Goal: Check status: Check status

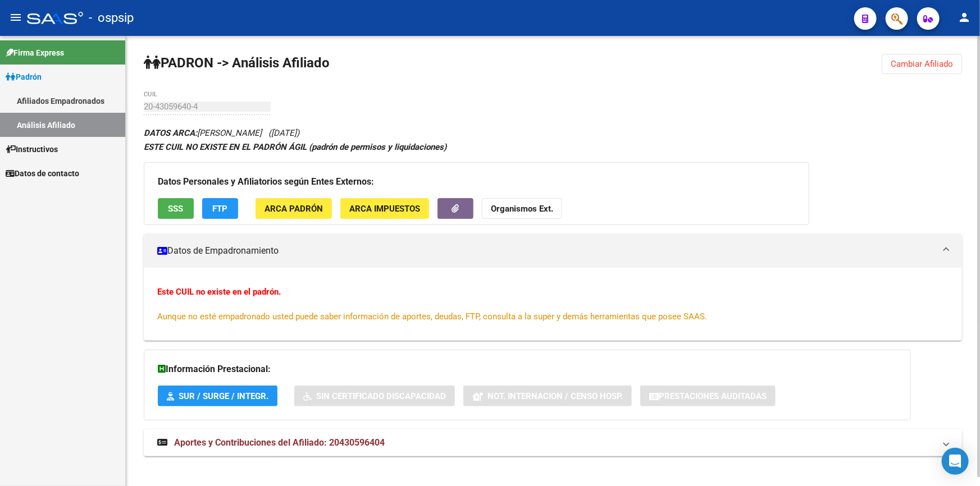
click at [912, 60] on span "Cambiar Afiliado" at bounding box center [921, 64] width 62 height 10
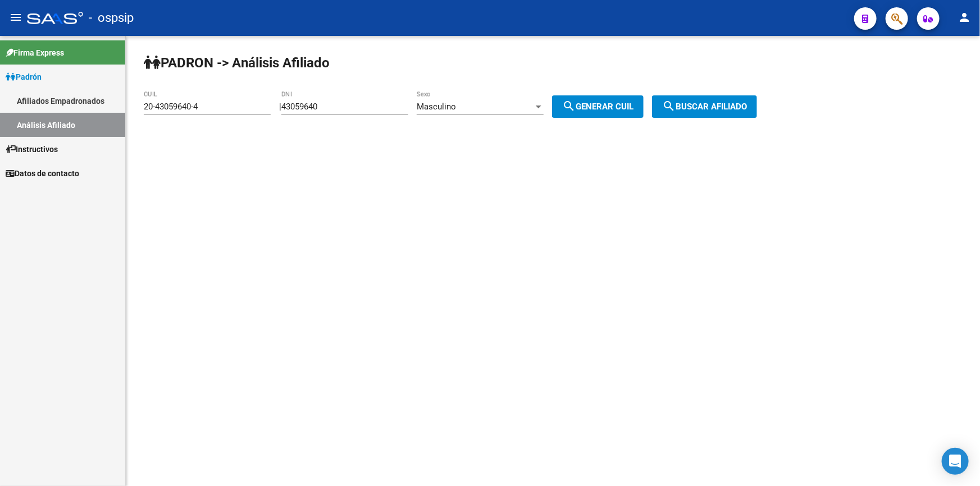
click at [339, 109] on input "43059640" at bounding box center [344, 107] width 127 height 10
paste input "16921899"
type input "16921899"
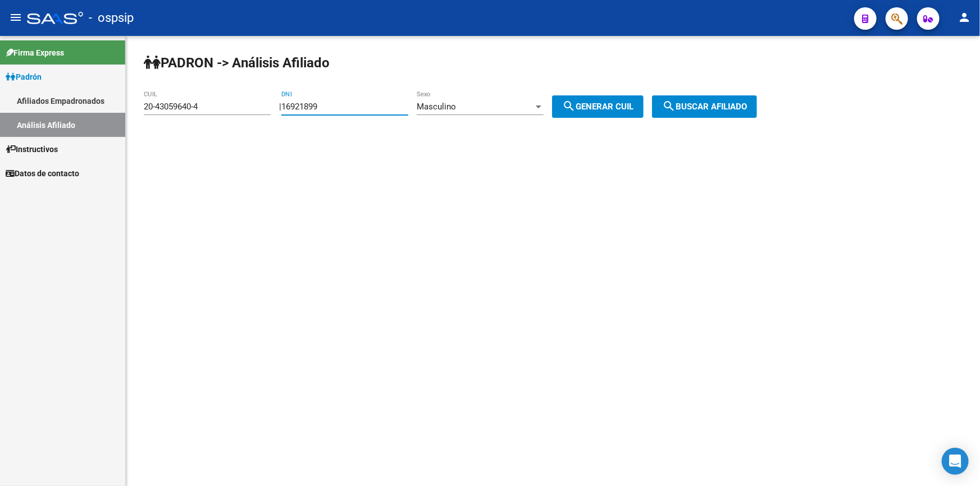
click at [621, 102] on span "search Generar CUIL" at bounding box center [597, 107] width 71 height 10
type input "20-16921899-5"
click at [747, 102] on span "search Buscar afiliado" at bounding box center [704, 107] width 85 height 10
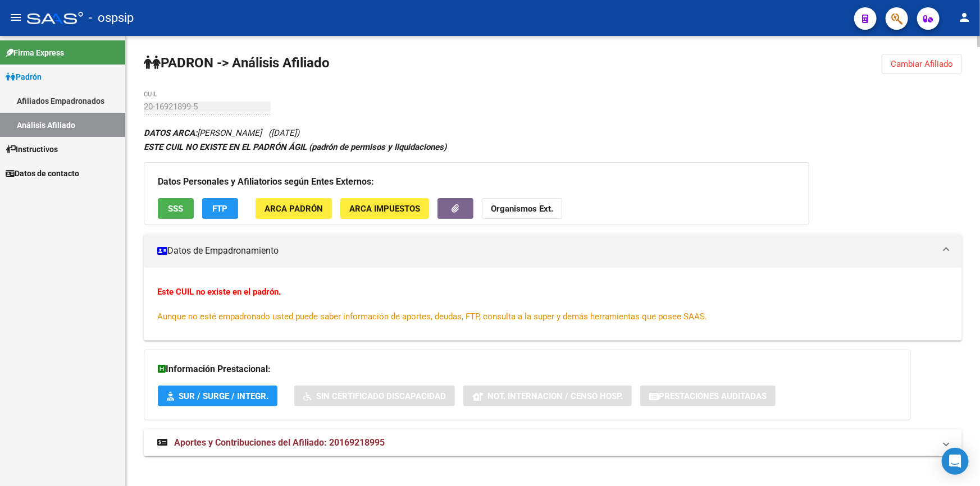
click at [187, 200] on button "SSS" at bounding box center [176, 208] width 36 height 21
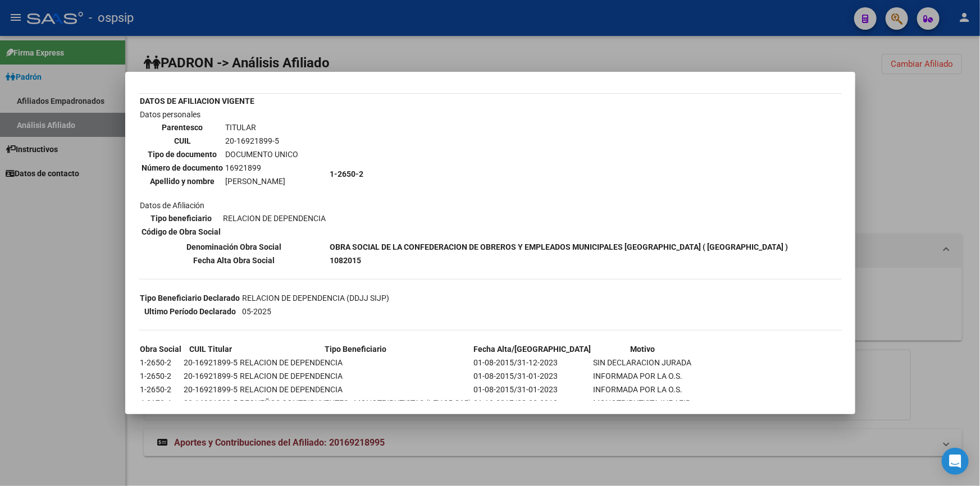
scroll to position [51, 0]
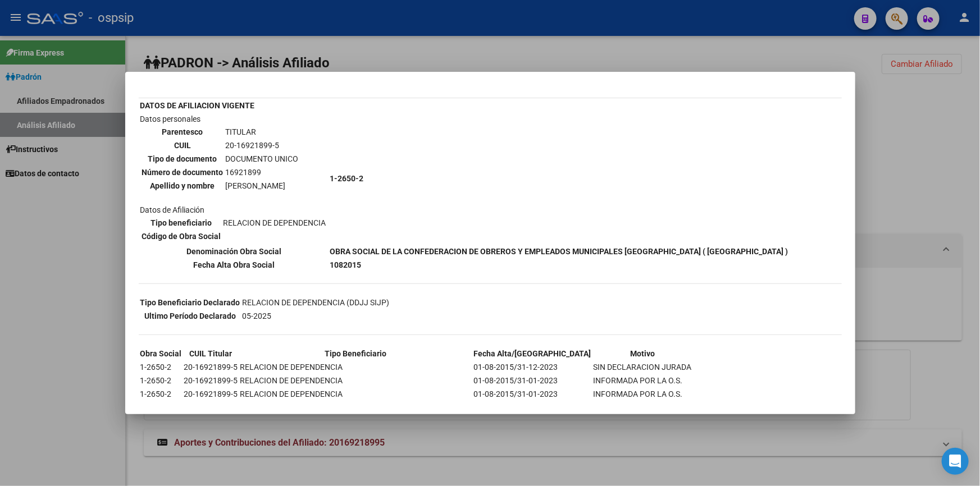
click at [410, 56] on div at bounding box center [490, 243] width 980 height 486
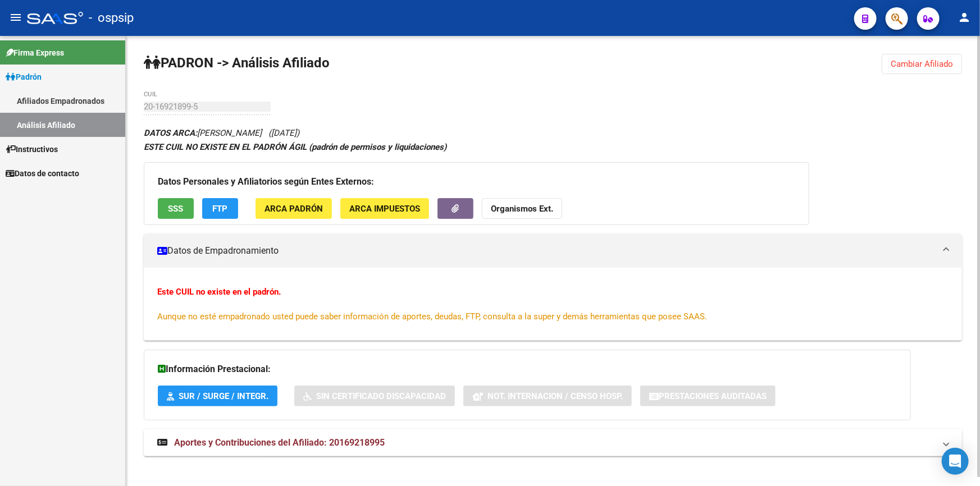
click at [184, 211] on button "SSS" at bounding box center [176, 208] width 36 height 21
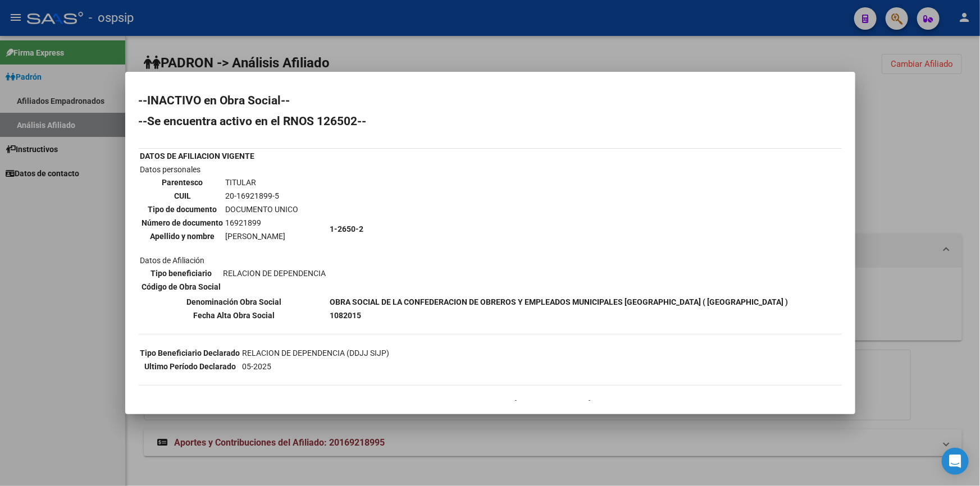
click at [406, 51] on div at bounding box center [490, 243] width 980 height 486
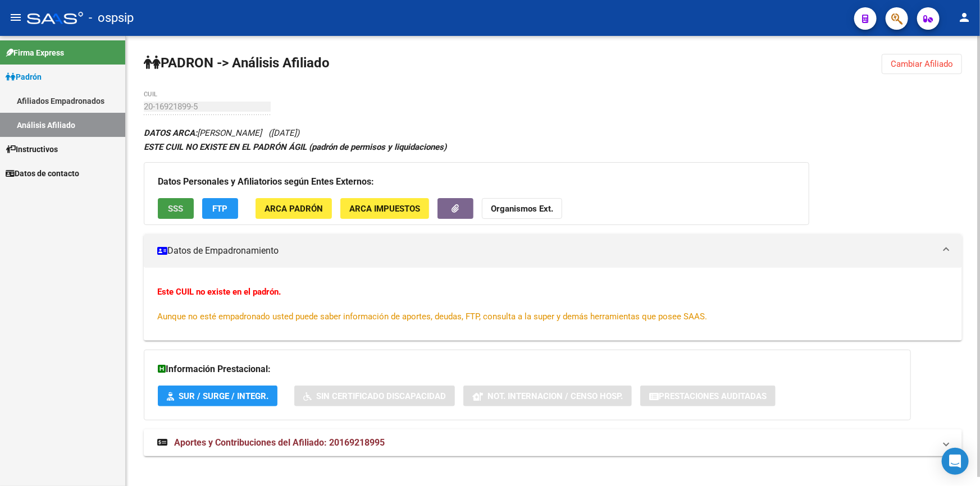
click at [174, 209] on span "SSS" at bounding box center [175, 209] width 15 height 10
